Goal: Entertainment & Leisure: Consume media (video, audio)

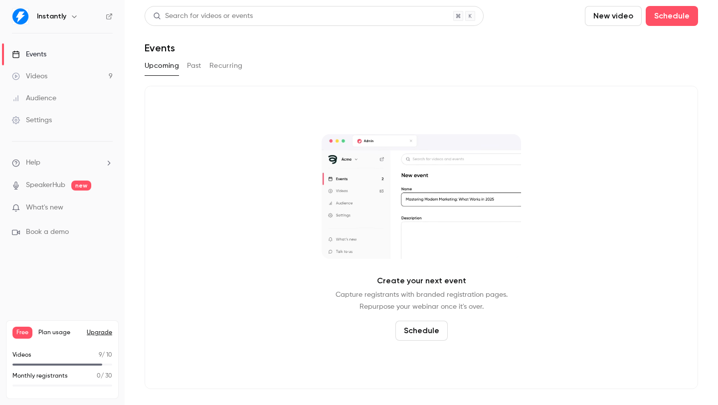
click at [69, 75] on link "Videos 9" at bounding box center [62, 76] width 125 height 22
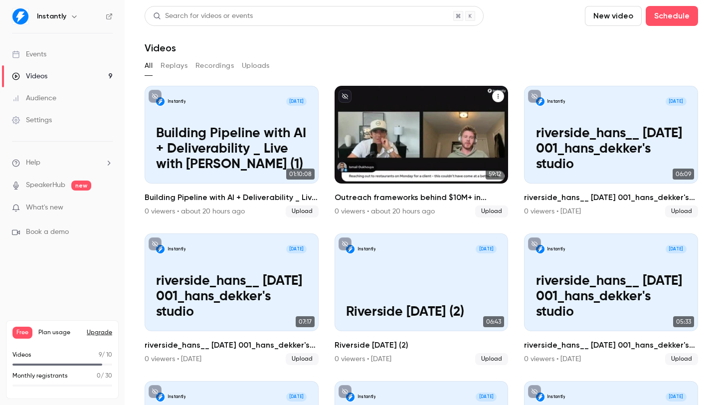
click at [447, 143] on p "Outreach frameworks behind $10M+ in pipeline with [PERSON_NAME]" at bounding box center [421, 149] width 151 height 46
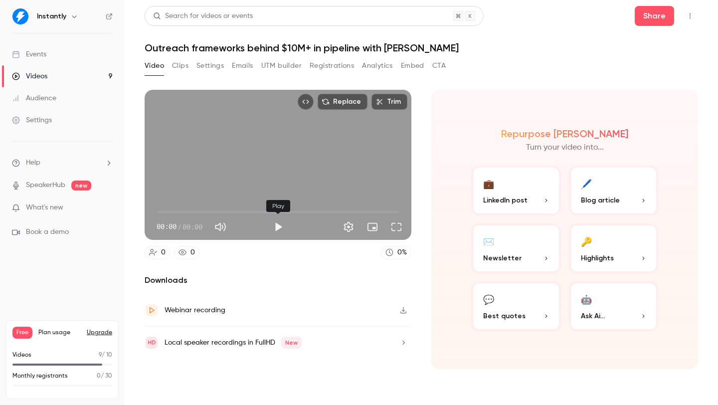
click at [281, 232] on button "Play" at bounding box center [278, 227] width 20 height 20
click at [178, 62] on button "Clips" at bounding box center [180, 66] width 16 height 16
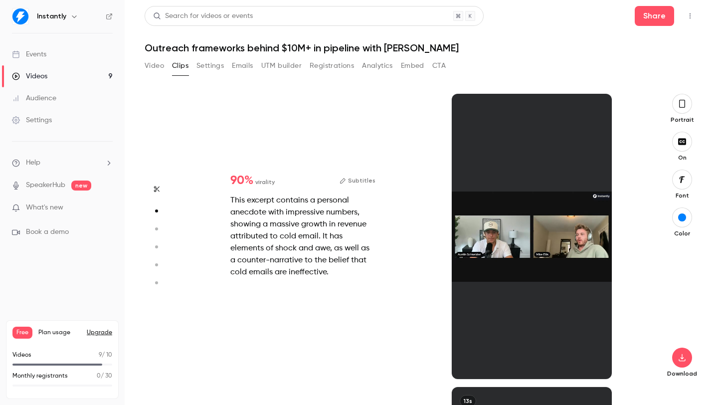
scroll to position [293, 0]
click at [523, 310] on div at bounding box center [532, 236] width 161 height 285
click at [505, 313] on div at bounding box center [532, 236] width 161 height 285
click at [482, 190] on div at bounding box center [532, 236] width 161 height 285
click at [567, 234] on div at bounding box center [532, 236] width 161 height 285
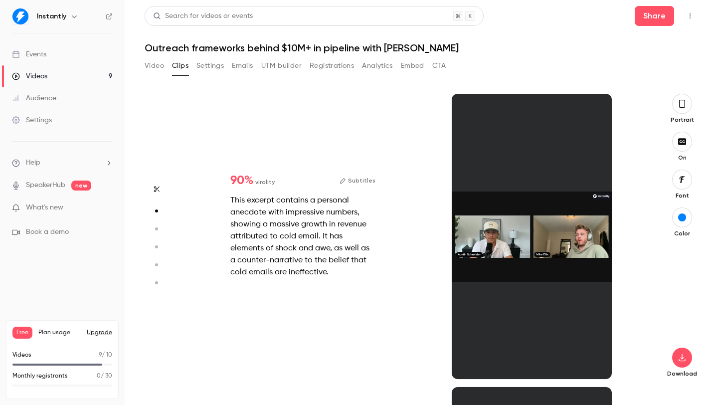
click at [539, 173] on div at bounding box center [532, 236] width 161 height 285
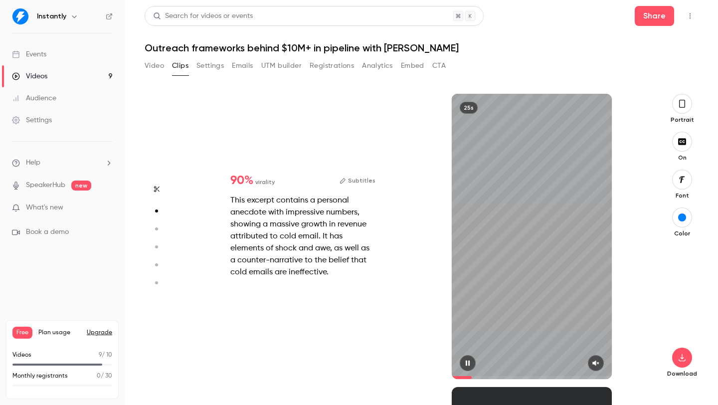
click at [592, 361] on icon "button" at bounding box center [596, 362] width 8 height 7
click at [470, 108] on div "25s" at bounding box center [469, 108] width 18 height 12
click at [469, 361] on icon "button" at bounding box center [468, 362] width 4 height 5
click at [465, 366] on button "button" at bounding box center [468, 363] width 16 height 16
click at [467, 363] on icon "button" at bounding box center [468, 362] width 4 height 5
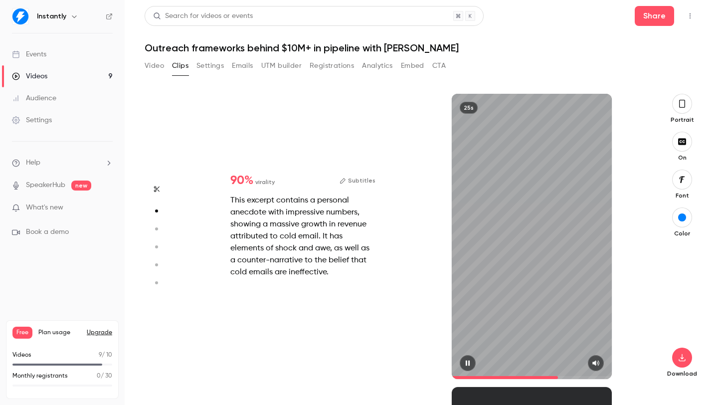
click at [558, 376] on span at bounding box center [532, 377] width 161 height 3
click at [588, 374] on span at bounding box center [532, 377] width 161 height 16
click at [467, 359] on icon "button" at bounding box center [468, 362] width 8 height 7
type input "*"
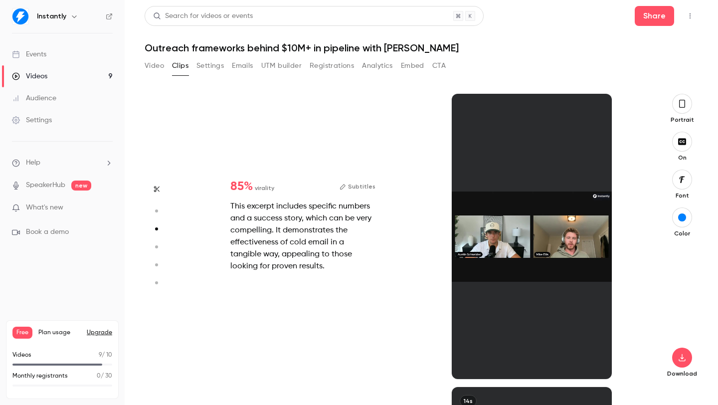
scroll to position [586, 0]
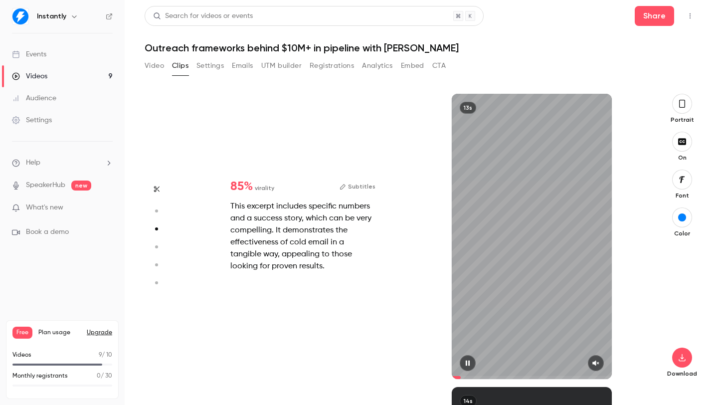
click at [504, 318] on div "13s" at bounding box center [532, 236] width 161 height 285
click at [467, 365] on icon "button" at bounding box center [468, 362] width 8 height 7
click at [595, 361] on icon "button" at bounding box center [596, 362] width 6 height 5
click at [464, 373] on span at bounding box center [532, 377] width 161 height 16
click at [464, 365] on icon "button" at bounding box center [468, 362] width 8 height 7
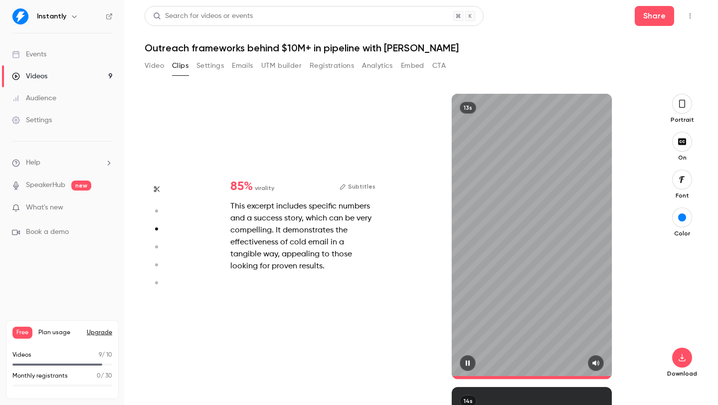
type input "*"
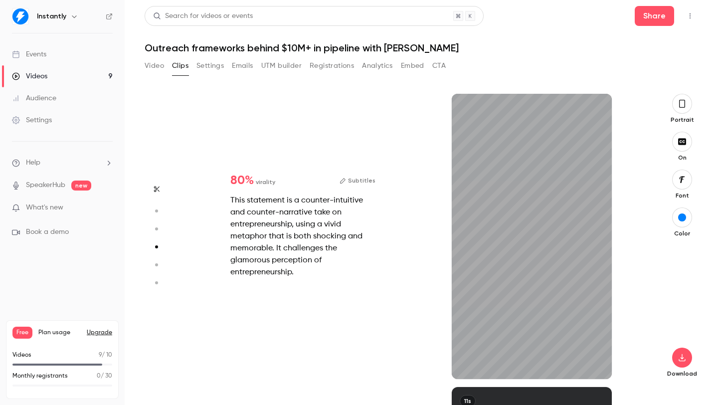
scroll to position [880, 0]
click at [597, 365] on icon "button" at bounding box center [596, 362] width 8 height 7
click at [455, 377] on span at bounding box center [473, 377] width 42 height 3
type input "*"
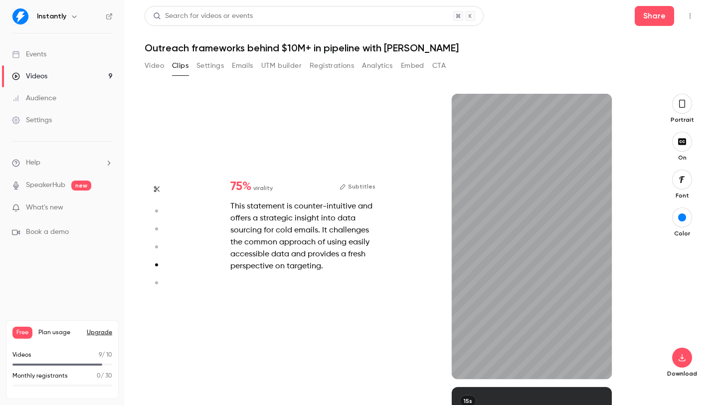
scroll to position [1173, 0]
click at [466, 360] on icon "button" at bounding box center [468, 362] width 4 height 5
click at [466, 362] on icon "button" at bounding box center [468, 362] width 4 height 5
click at [597, 364] on icon "button" at bounding box center [596, 362] width 8 height 7
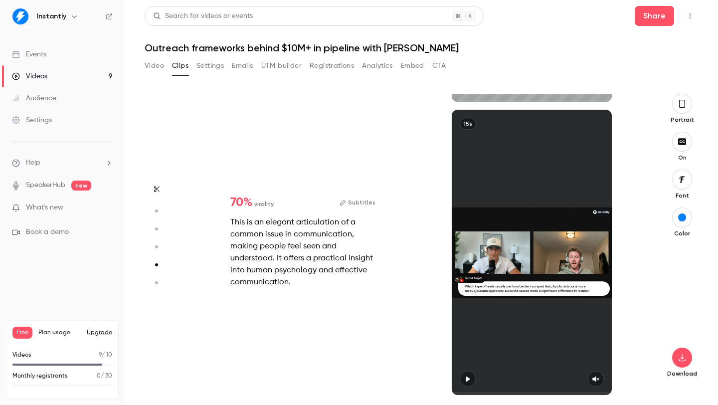
type input "*"
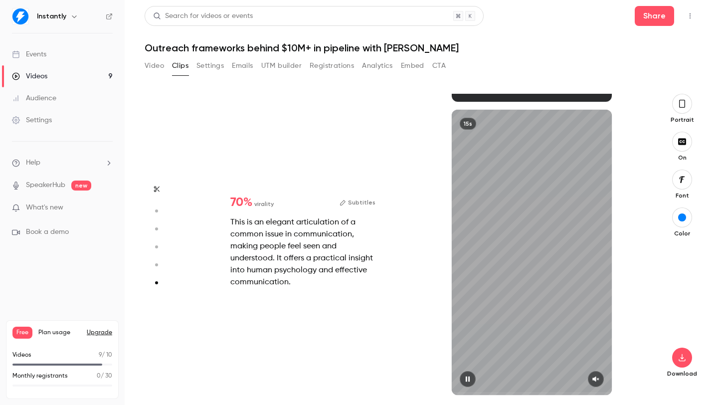
scroll to position [1450, 0]
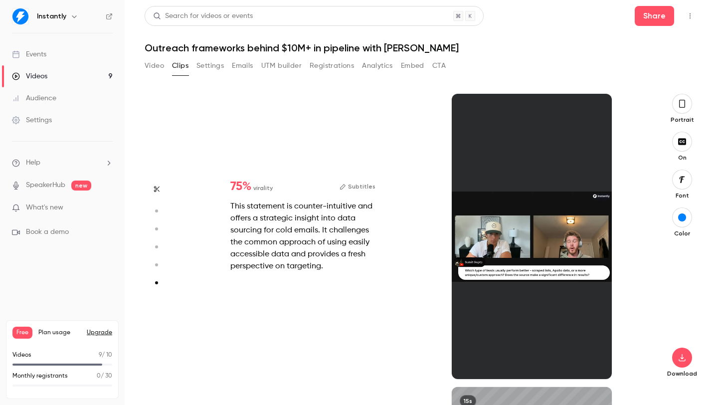
type input "*"
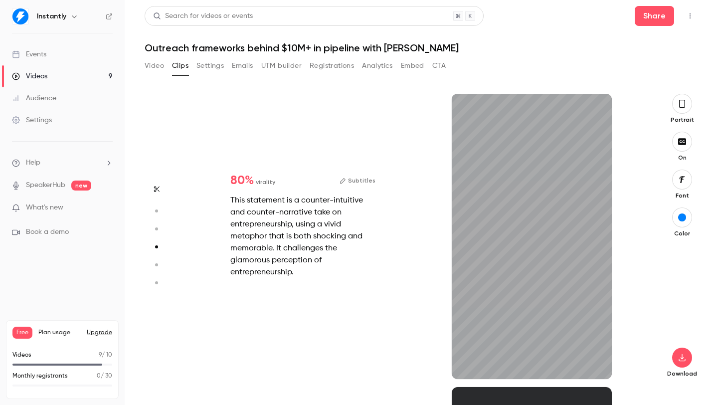
scroll to position [880, 0]
type input "*"
